Goal: Task Accomplishment & Management: Use online tool/utility

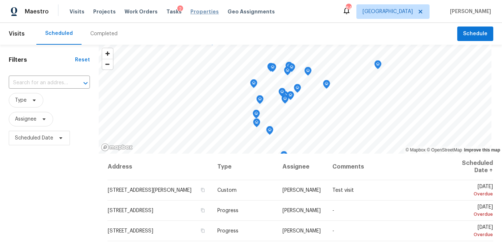
click at [190, 11] on span "Properties" at bounding box center [204, 11] width 28 height 7
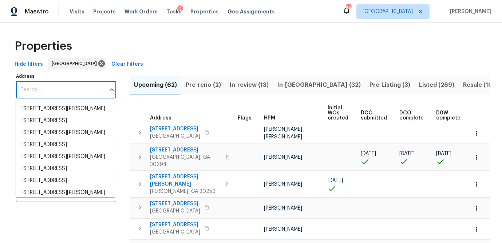
click at [61, 95] on input "Address" at bounding box center [60, 89] width 89 height 17
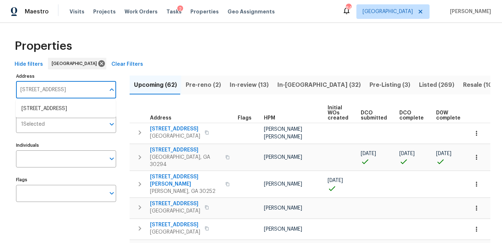
type input "[STREET_ADDRESS]"
click at [60, 111] on li "2416 Peachwood Cir NE Apt 9 Atlanta GA 30345" at bounding box center [66, 109] width 100 height 12
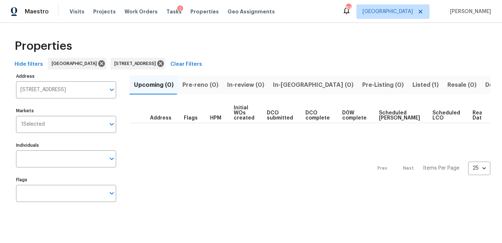
click at [412, 83] on span "Listed (1)" at bounding box center [425, 85] width 26 height 10
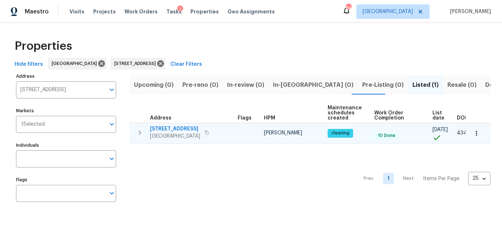
click at [180, 130] on span "2416 Peachwood Cir NE Apt 9" at bounding box center [175, 128] width 50 height 7
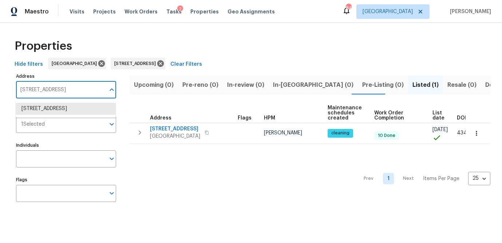
click at [43, 93] on input "2416 Peachwood Cir NE Apt 9 Atlanta GA 30345" at bounding box center [60, 89] width 89 height 17
type input "6520 roswell rd"
click at [92, 113] on li "6520 Roswell Rd Unit 68 Atlanta GA 30328" at bounding box center [66, 109] width 100 height 12
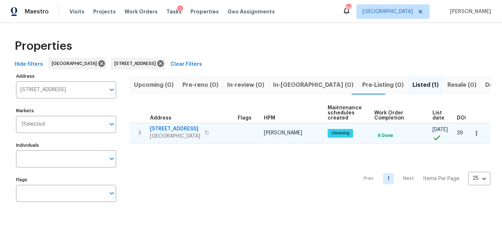
click at [181, 129] on span "6520 Roswell Rd Unit 68" at bounding box center [175, 128] width 50 height 7
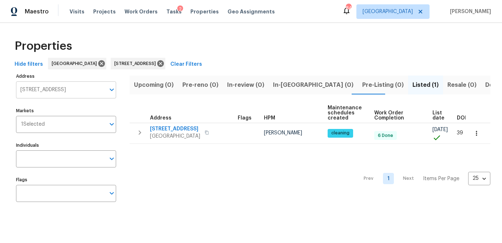
click at [61, 92] on input "6520 Roswell Rd Unit 68 Atlanta GA 30328" at bounding box center [60, 89] width 89 height 17
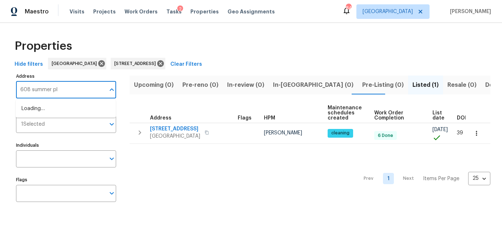
type input "608 summer pl"
click at [63, 108] on li "608 Summer Pl Norcross GA 30071" at bounding box center [66, 109] width 100 height 12
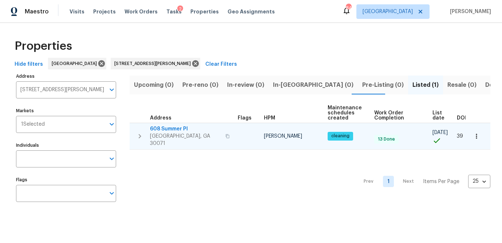
click at [178, 128] on span "608 Summer Pl" at bounding box center [185, 128] width 71 height 7
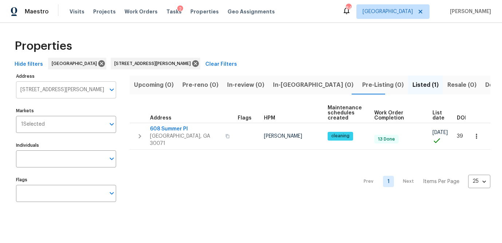
click at [59, 95] on input "608 Summer Pl Norcross GA 30071" at bounding box center [60, 89] width 89 height 17
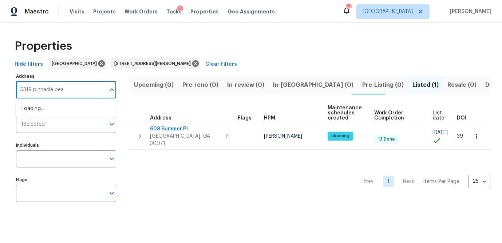
type input "5319 pinnacle peak"
click at [59, 104] on li "5319 Pinnacle Peak Ln Norcross GA 30071" at bounding box center [66, 109] width 100 height 12
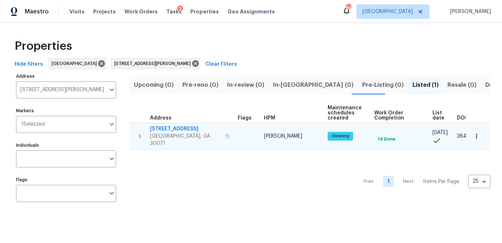
click at [184, 128] on span "5319 Pinnacle Peak Ln" at bounding box center [185, 128] width 71 height 7
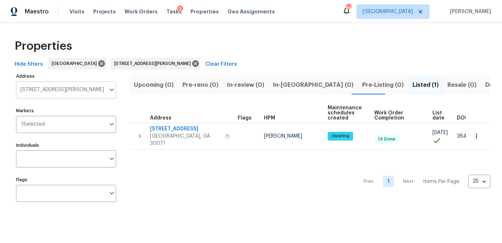
click at [43, 90] on input "5319 Pinnacle Peak Ln Norcross GA 30071" at bounding box center [60, 89] width 89 height 17
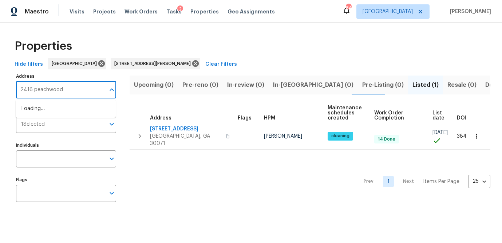
type input "2416 peachwood"
click at [29, 108] on li "2416 Peachwood Cir NE Apt 9 Atlanta GA 30345" at bounding box center [66, 109] width 100 height 12
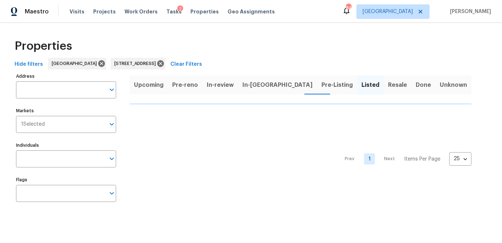
type input "2416 Peachwood Cir NE Apt 9 Atlanta GA 30345"
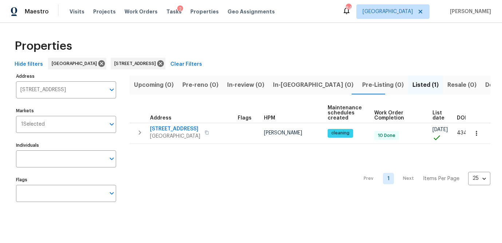
click at [412, 85] on span "Listed (1)" at bounding box center [425, 85] width 26 height 10
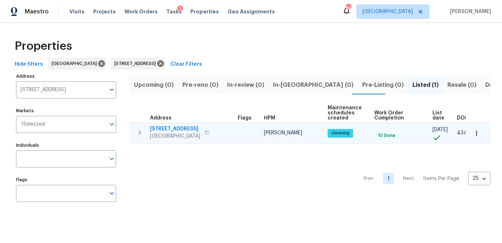
click at [190, 127] on span "2416 Peachwood Cir NE Apt 9" at bounding box center [175, 128] width 50 height 7
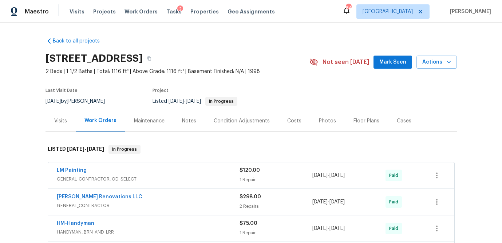
click at [51, 117] on div "Visits" at bounding box center [60, 120] width 30 height 21
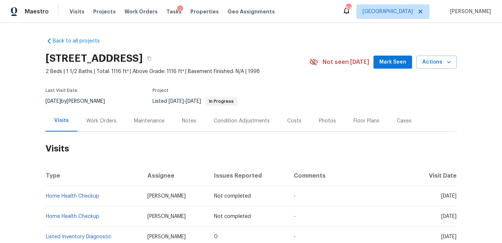
click at [72, 240] on td "Listed Inventory Diagnostic" at bounding box center [93, 237] width 96 height 20
click at [76, 234] on td "Listed Inventory Diagnostic" at bounding box center [93, 237] width 96 height 20
drag, startPoint x: 75, startPoint y: 236, endPoint x: 81, endPoint y: 235, distance: 6.0
click at [75, 236] on link "Listed Inventory Diagnostic" at bounding box center [78, 237] width 65 height 5
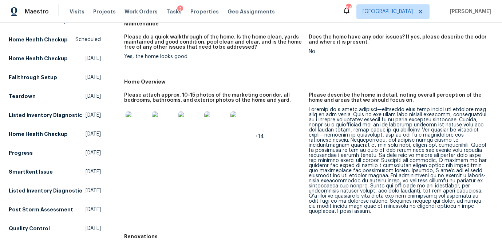
scroll to position [111, 0]
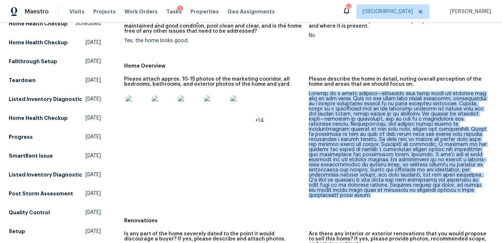
drag, startPoint x: 369, startPoint y: 192, endPoint x: 308, endPoint y: 96, distance: 113.7
click at [308, 96] on div at bounding box center [397, 144] width 179 height 107
copy div "Parking is a major drawback—residents must park behind the building and walk to…"
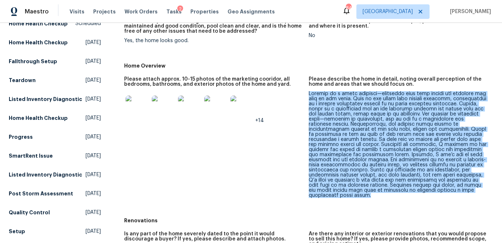
scroll to position [0, 0]
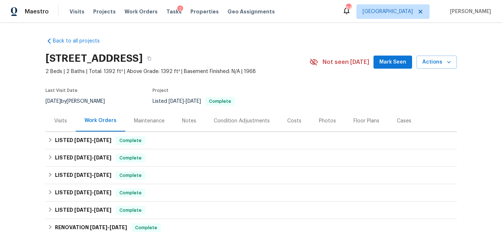
click at [58, 123] on div "Visits" at bounding box center [60, 120] width 13 height 7
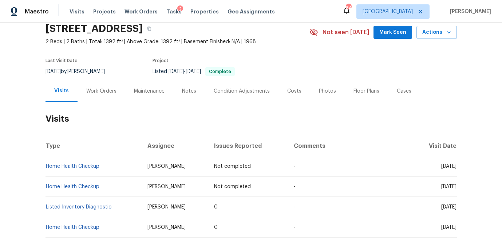
scroll to position [35, 0]
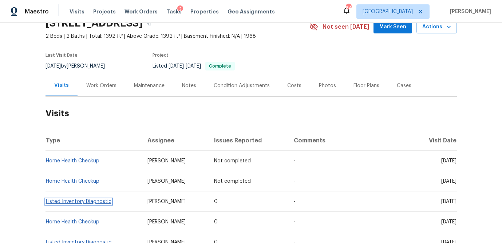
click at [78, 203] on link "Listed Inventory Diagnostic" at bounding box center [78, 201] width 65 height 5
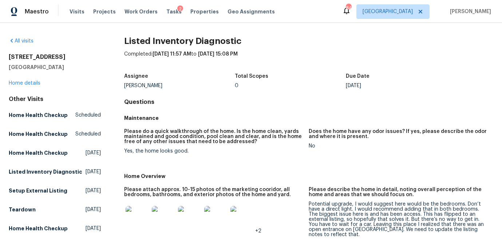
click at [48, 53] on h2 "[STREET_ADDRESS]" at bounding box center [55, 56] width 92 height 7
copy h2 "[STREET_ADDRESS]"
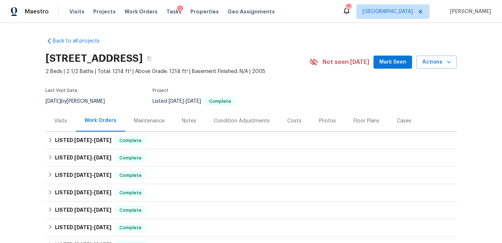
click at [61, 120] on div "Visits" at bounding box center [60, 120] width 13 height 7
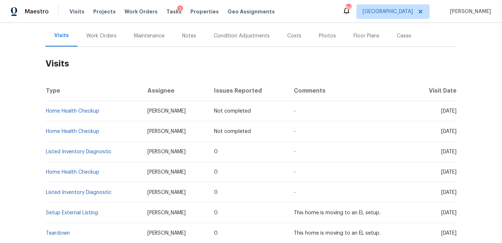
scroll to position [87, 0]
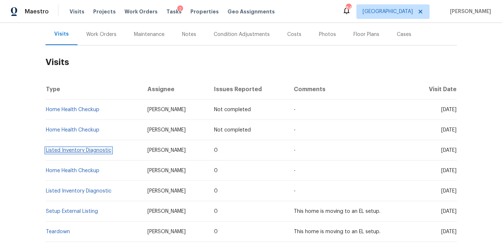
click at [83, 151] on link "Listed Inventory Diagnostic" at bounding box center [78, 150] width 65 height 5
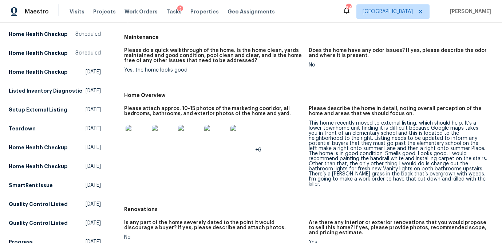
scroll to position [100, 0]
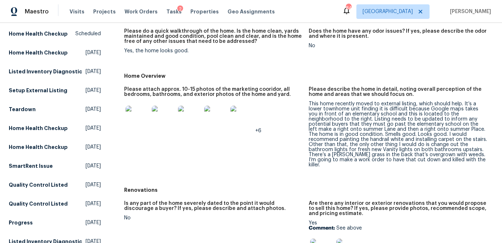
drag, startPoint x: 413, startPoint y: 163, endPoint x: 308, endPoint y: 107, distance: 118.8
click at [308, 107] on figure "Please describe the home in detail, noting overall perception of the home and a…" at bounding box center [400, 133] width 184 height 92
click at [317, 113] on div "This home recently moved to external listing, which should help. It’s a lower t…" at bounding box center [397, 134] width 179 height 66
drag, startPoint x: 401, startPoint y: 159, endPoint x: 310, endPoint y: 106, distance: 105.4
click at [310, 106] on div "This home recently moved to external listing, which should help. It’s a lower t…" at bounding box center [397, 134] width 179 height 66
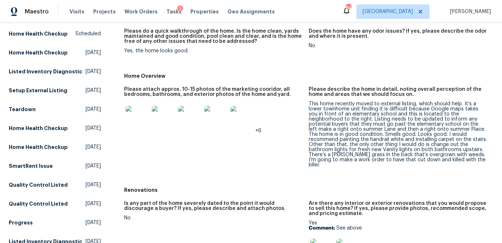
copy div "This home recently moved to external listing, which should help. It’s a lower t…"
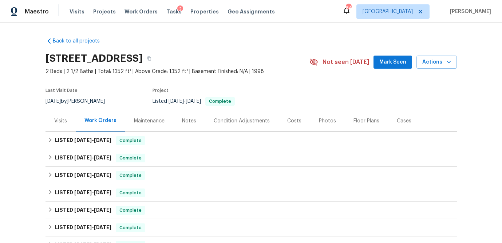
click at [58, 121] on div "Visits" at bounding box center [60, 120] width 13 height 7
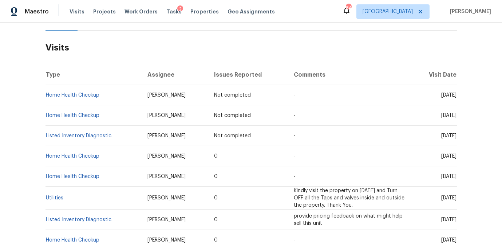
scroll to position [101, 0]
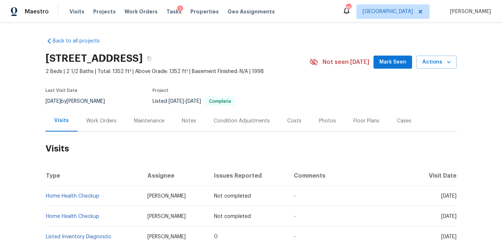
scroll to position [13, 0]
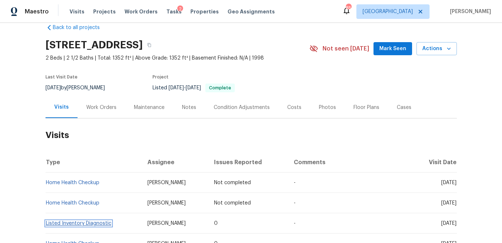
click at [67, 225] on link "Listed Inventory Diagnostic" at bounding box center [78, 223] width 65 height 5
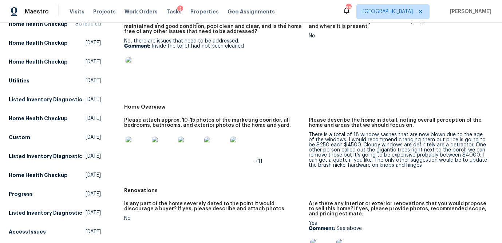
scroll to position [111, 0]
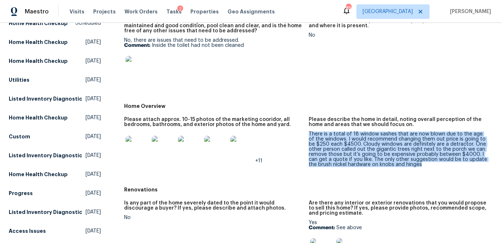
drag, startPoint x: 396, startPoint y: 158, endPoint x: 308, endPoint y: 137, distance: 89.7
click at [308, 137] on figure "Please describe the home in detail, noting overall perception of the home and a…" at bounding box center [400, 148] width 184 height 62
copy div "There is a total of 18 window sashes that are now blown due to the age of the w…"
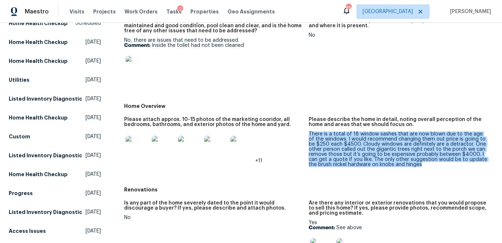
scroll to position [0, 0]
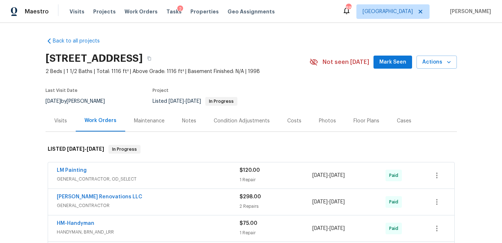
click at [59, 118] on div "Visits" at bounding box center [60, 120] width 13 height 7
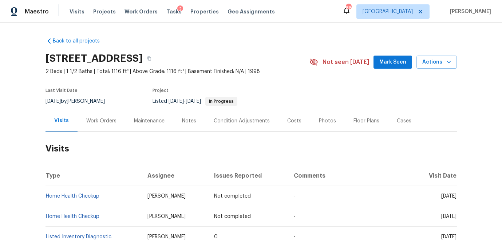
scroll to position [91, 0]
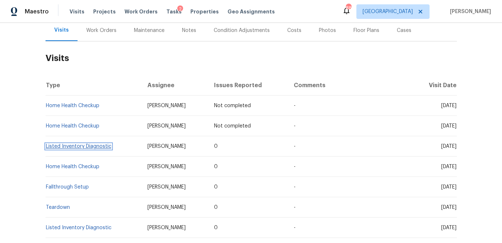
click at [84, 147] on link "Listed Inventory Diagnostic" at bounding box center [78, 146] width 65 height 5
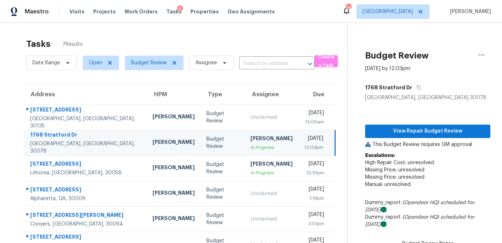
scroll to position [96, 0]
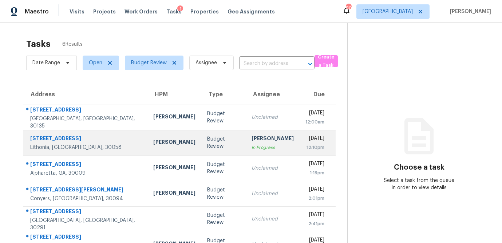
click at [201, 150] on td "Budget Review" at bounding box center [223, 142] width 45 height 25
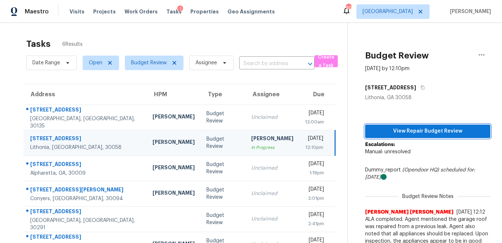
click at [417, 133] on span "View Repair Budget Review" at bounding box center [427, 131] width 113 height 9
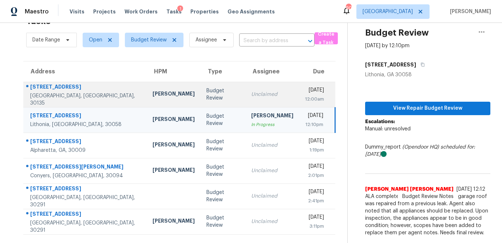
click at [245, 95] on td "Unclaimed" at bounding box center [272, 94] width 54 height 25
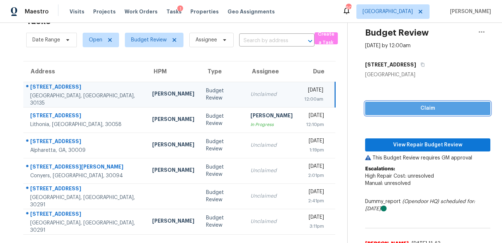
click at [409, 111] on span "Claim" at bounding box center [427, 108] width 113 height 9
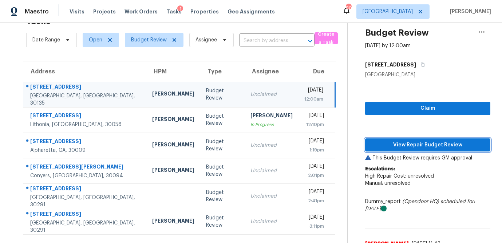
click at [403, 143] on span "View Repair Budget Review" at bounding box center [427, 145] width 113 height 9
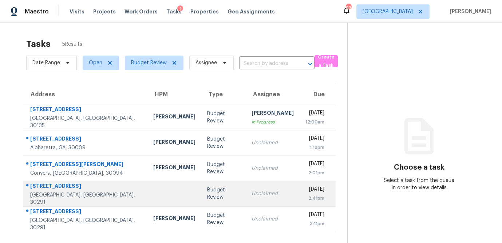
scroll to position [23, 0]
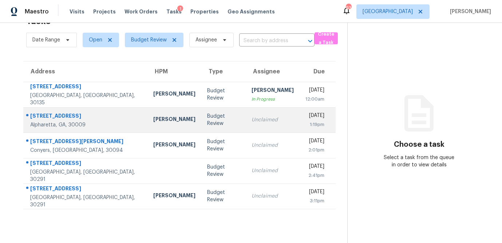
click at [201, 128] on td "Budget Review" at bounding box center [223, 119] width 45 height 25
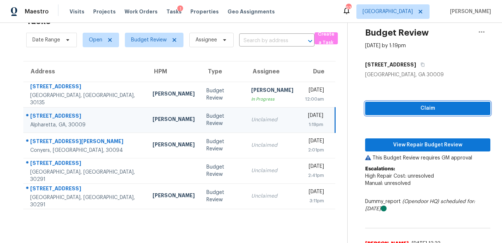
click at [418, 107] on span "Claim" at bounding box center [427, 108] width 113 height 9
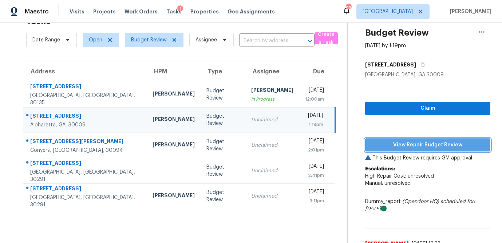
click at [408, 143] on span "View Repair Budget Review" at bounding box center [427, 145] width 113 height 9
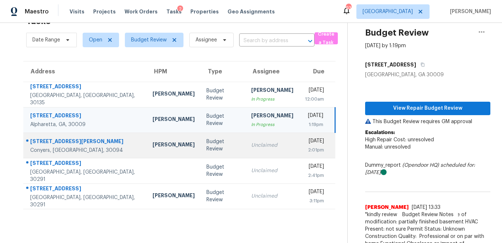
click at [206, 146] on div "Budget Review" at bounding box center [222, 145] width 33 height 15
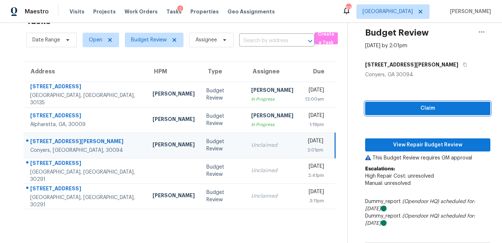
click at [394, 115] on button "Claim" at bounding box center [427, 108] width 125 height 13
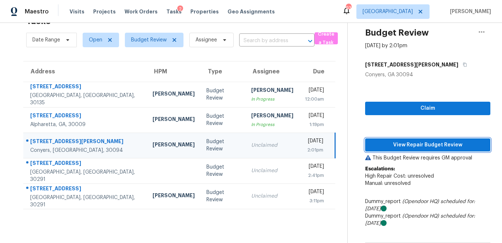
click at [390, 144] on span "View Repair Budget Review" at bounding box center [427, 145] width 113 height 9
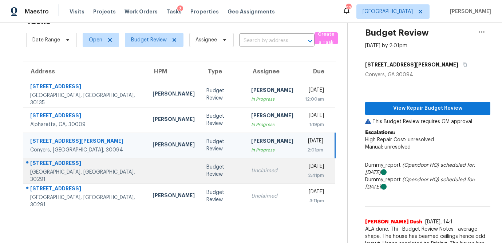
click at [245, 177] on td "Unclaimed" at bounding box center [272, 170] width 54 height 25
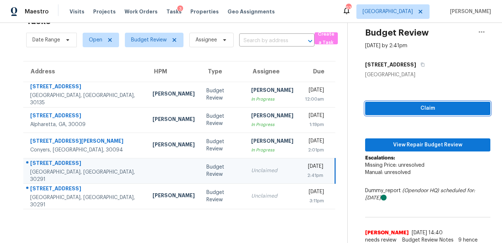
click at [407, 114] on button "Claim" at bounding box center [427, 108] width 125 height 13
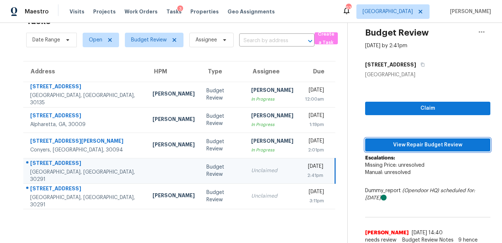
click at [391, 146] on span "View Repair Budget Review" at bounding box center [427, 145] width 113 height 9
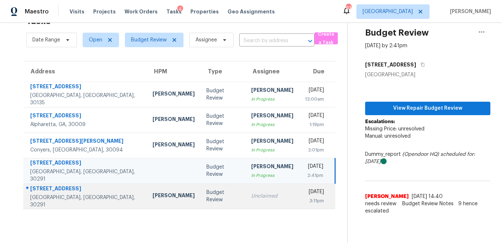
click at [251, 197] on div "Unclaimed" at bounding box center [272, 196] width 42 height 7
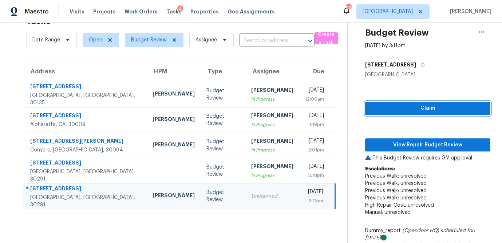
click at [407, 109] on span "Claim" at bounding box center [427, 108] width 113 height 9
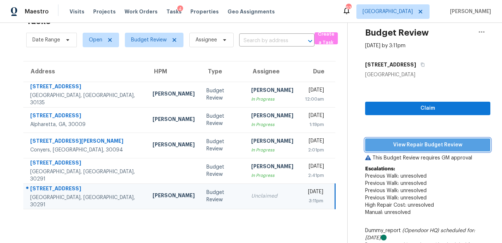
click at [401, 146] on span "View Repair Budget Review" at bounding box center [427, 145] width 113 height 9
